Goal: Find specific page/section: Find specific page/section

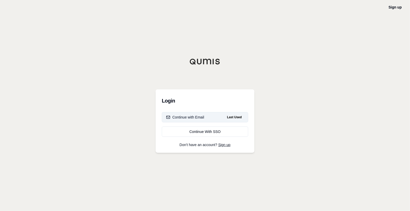
click at [187, 114] on div "Continue with Email" at bounding box center [185, 116] width 38 height 5
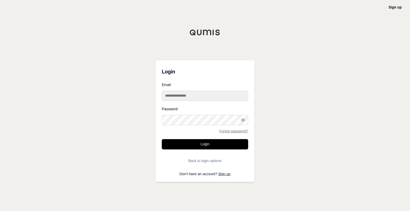
type input "**********"
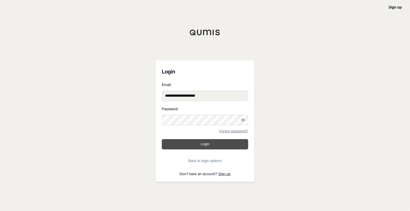
click at [192, 145] on button "Login" at bounding box center [205, 144] width 86 height 10
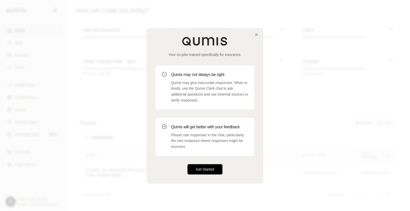
click at [203, 169] on button "Get Started" at bounding box center [204, 169] width 35 height 10
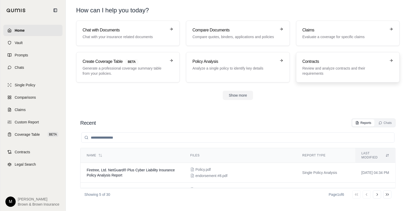
click at [319, 61] on h3 "Contracts" at bounding box center [344, 61] width 84 height 6
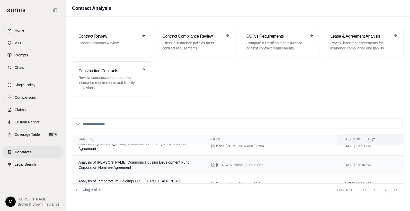
scroll to position [12, 0]
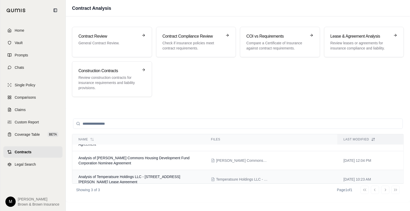
click at [121, 174] on span "Analysis of Temperatsure Holdings LLC - [STREET_ADDRESS][PERSON_NAME] Lease Agr…" at bounding box center [129, 178] width 102 height 9
